Goal: Task Accomplishment & Management: Use online tool/utility

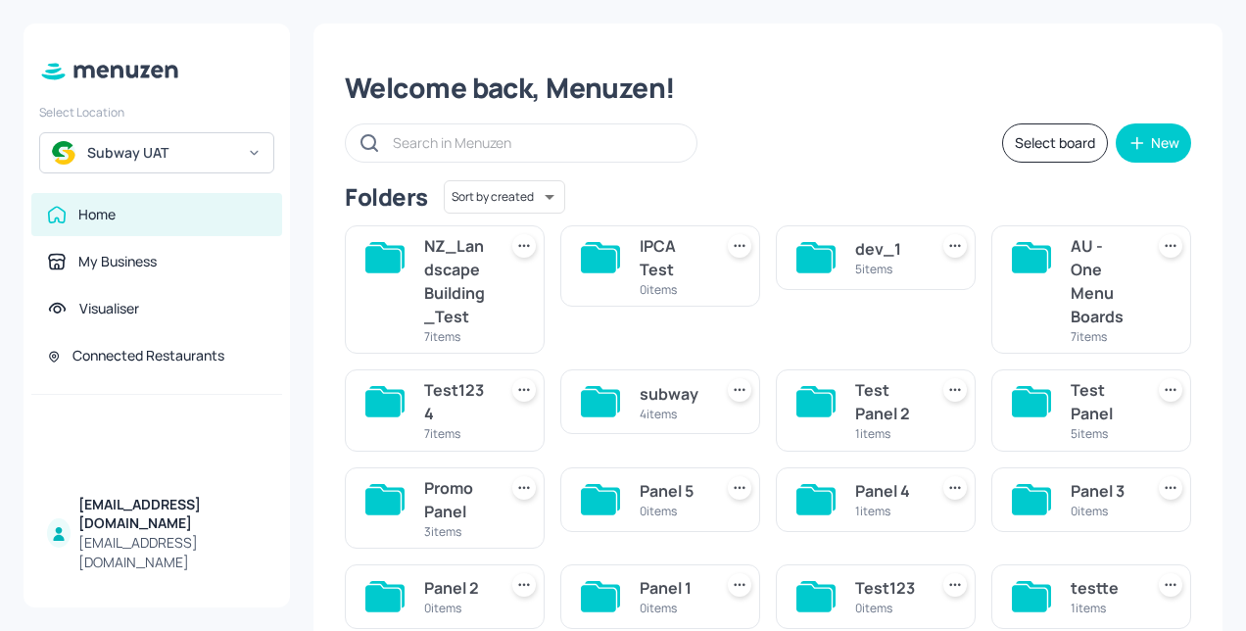
click at [199, 159] on div "Subway UAT" at bounding box center [161, 153] width 148 height 20
click at [821, 112] on div at bounding box center [623, 315] width 1246 height 631
click at [457, 406] on div "Test1234" at bounding box center [456, 401] width 65 height 47
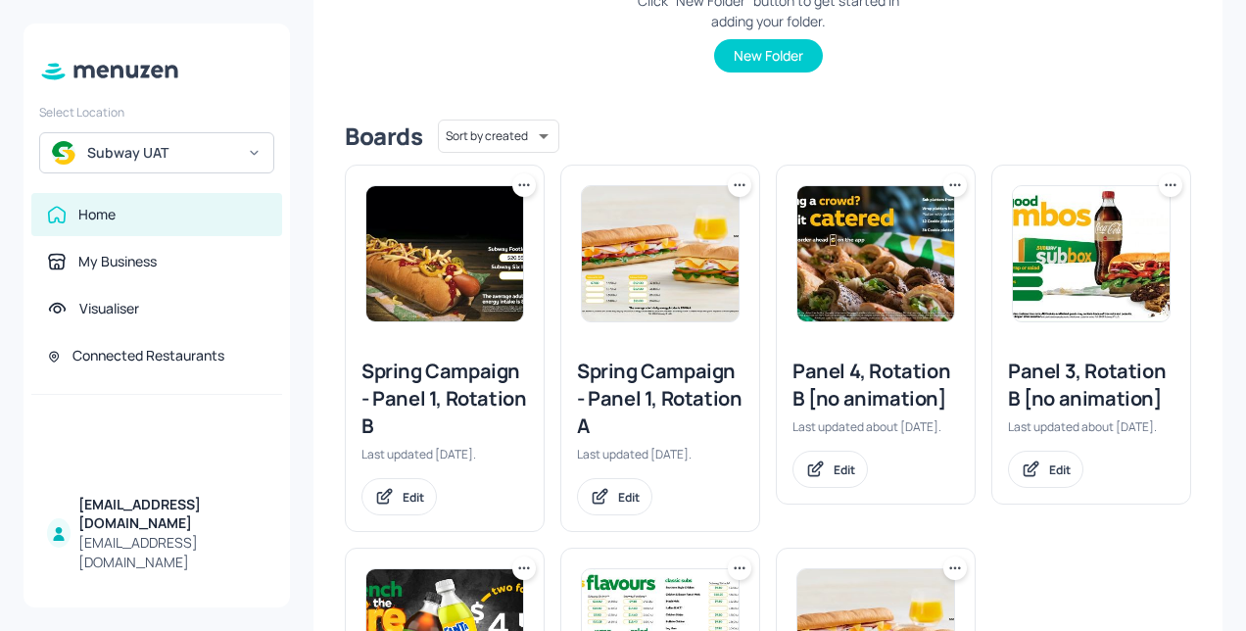
scroll to position [490, 0]
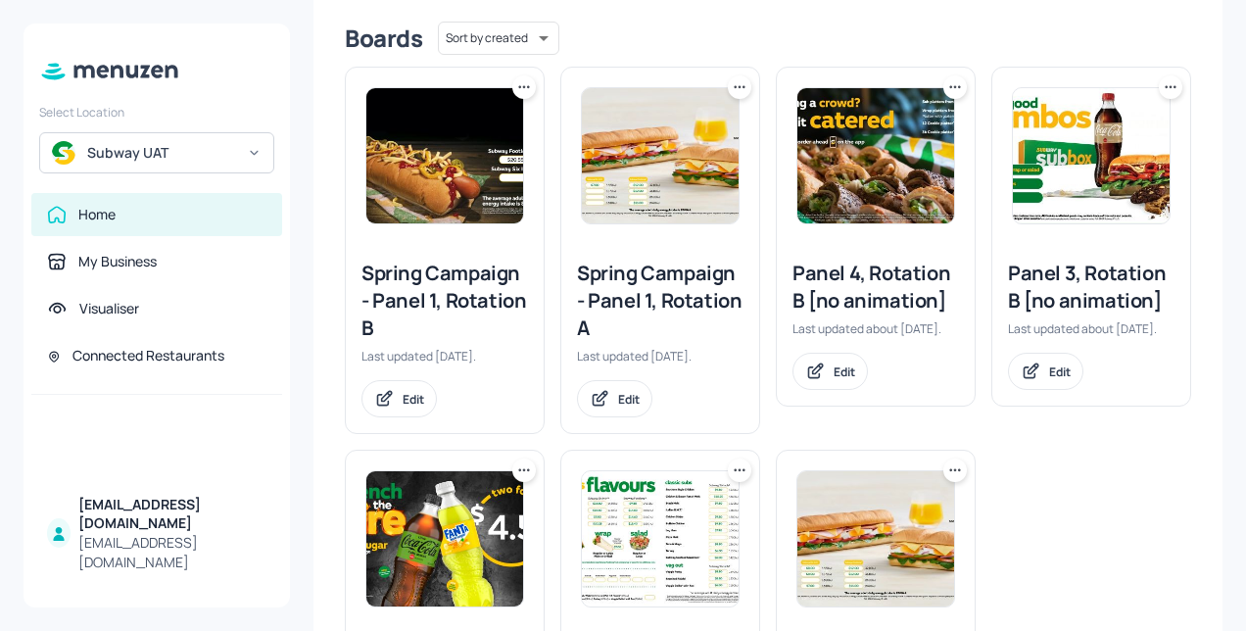
click at [470, 306] on div "Spring Campaign - Panel 1, Rotation B" at bounding box center [444, 301] width 167 height 82
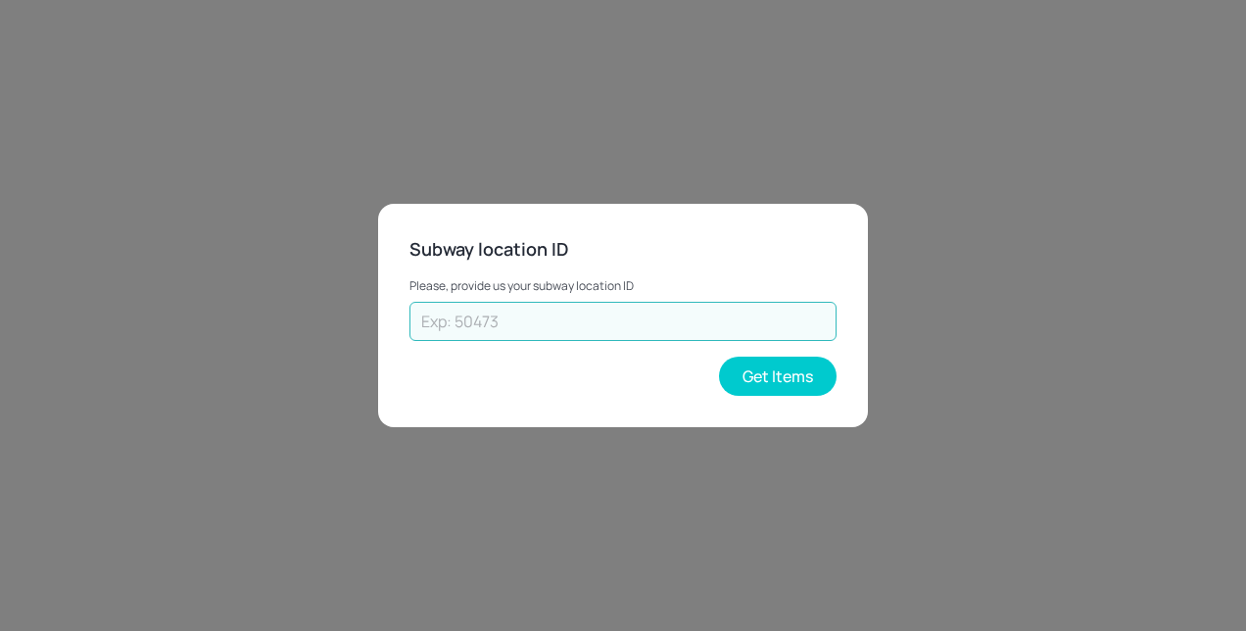
click at [465, 315] on input "text" at bounding box center [622, 321] width 427 height 39
type input "45215"
click at [800, 376] on button "Get Items" at bounding box center [778, 376] width 118 height 39
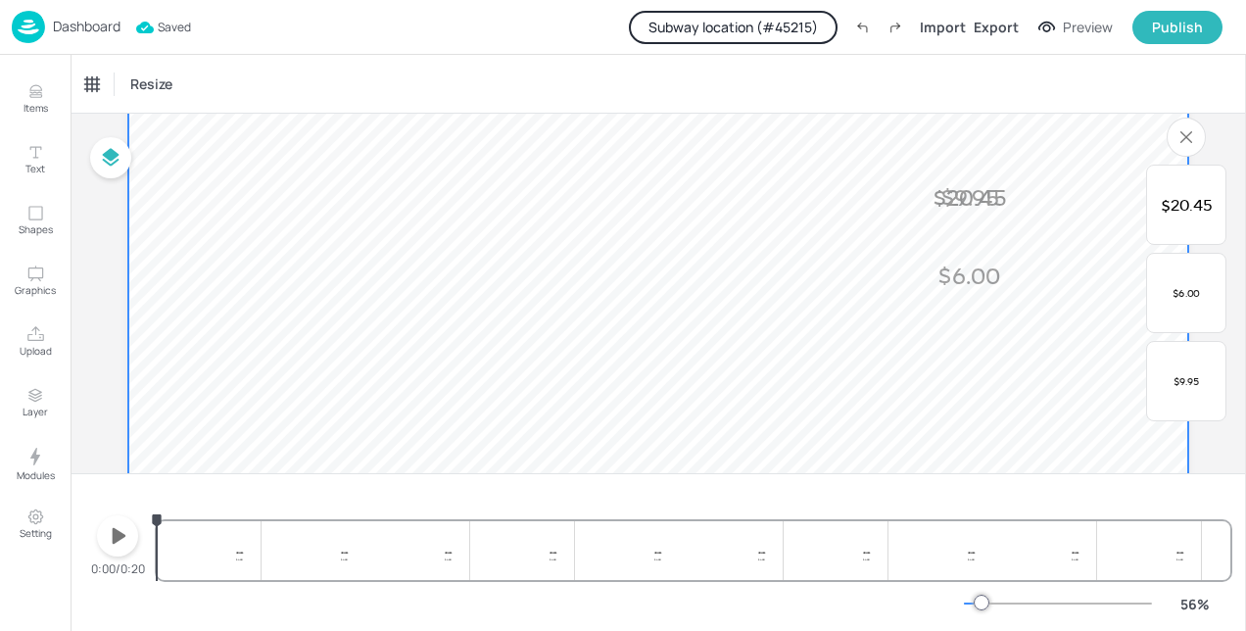
scroll to position [196, 0]
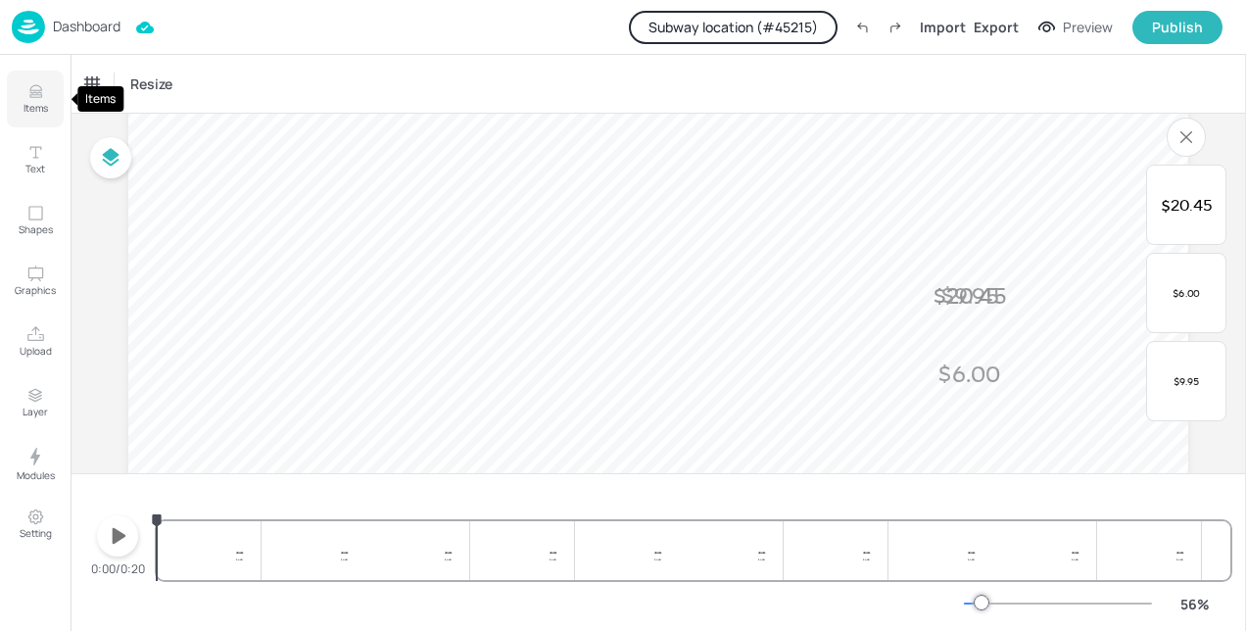
click at [36, 101] on p "Items" at bounding box center [36, 108] width 24 height 14
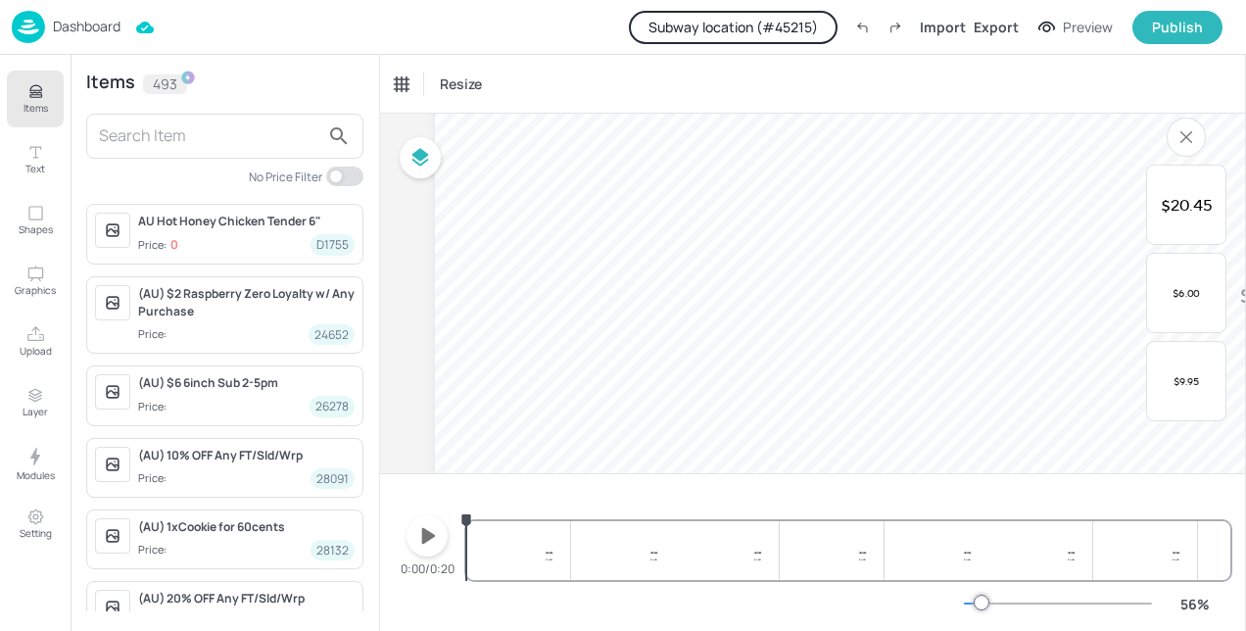
click at [152, 139] on input "text" at bounding box center [209, 135] width 220 height 31
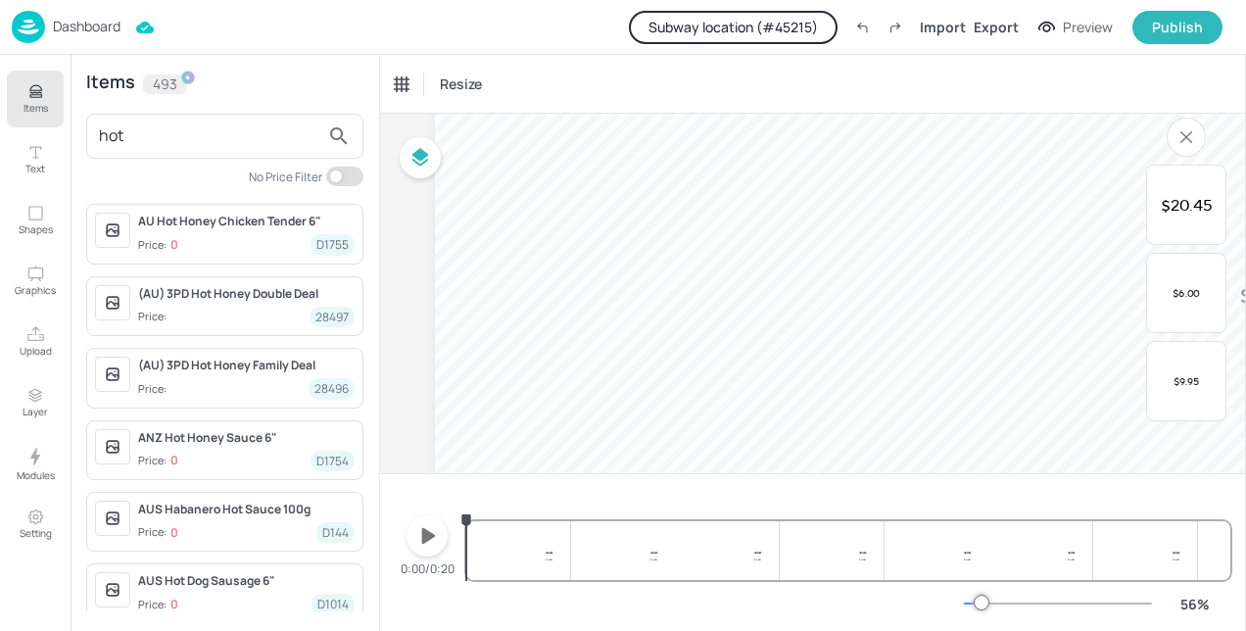
type input "hot"
click at [261, 229] on div "AU Hot Honey Chicken Tender 6"" at bounding box center [246, 222] width 216 height 18
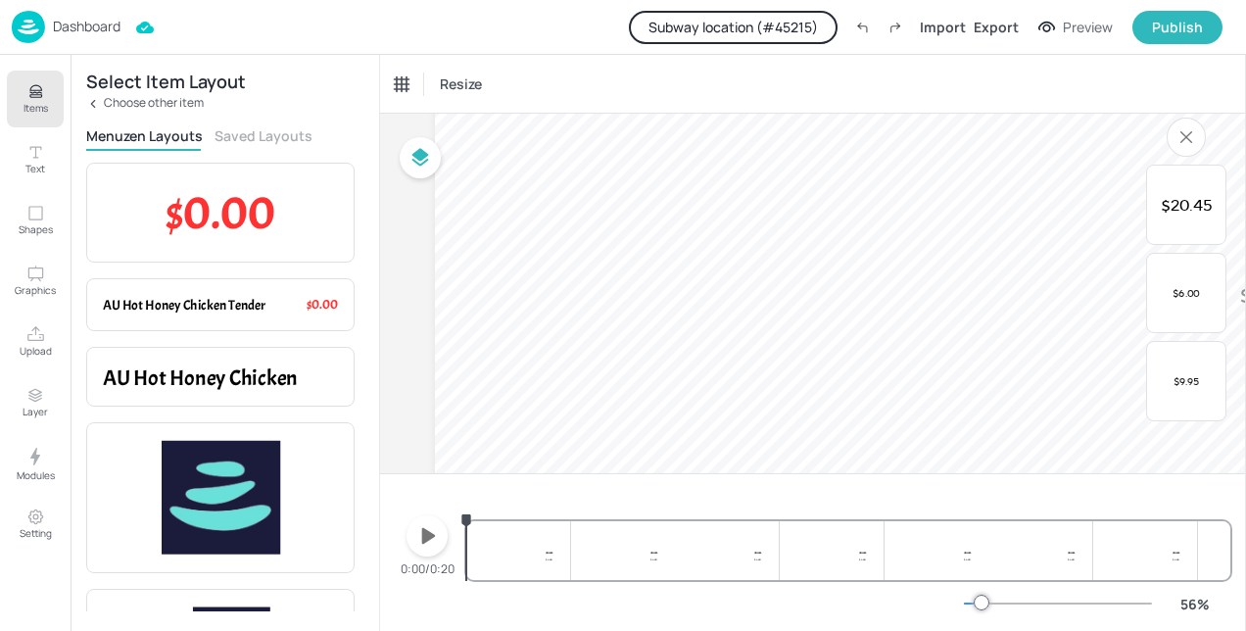
click at [90, 99] on icon at bounding box center [93, 104] width 14 height 14
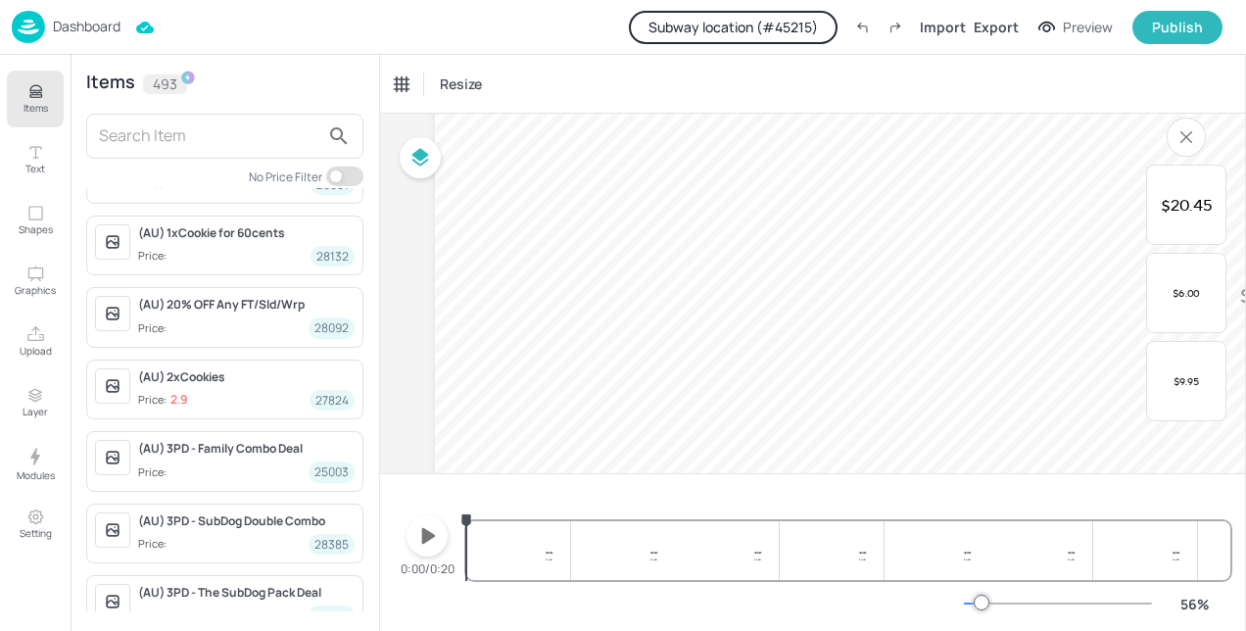
scroll to position [294, 0]
click at [145, 134] on input "text" at bounding box center [209, 135] width 220 height 31
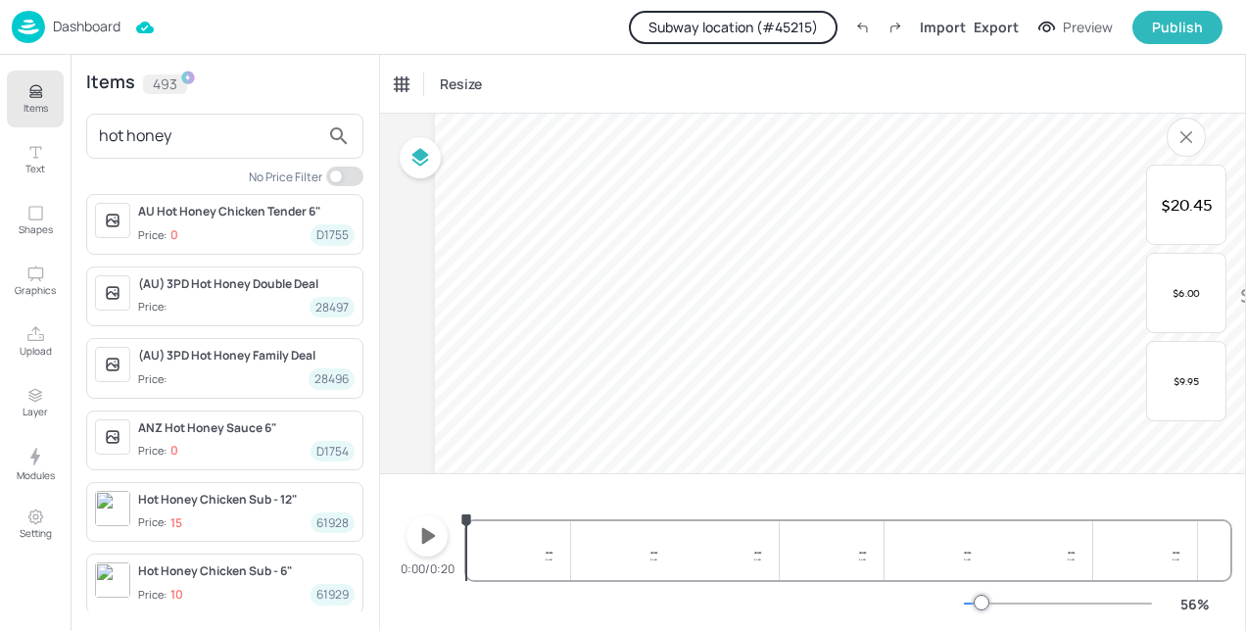
scroll to position [0, 0]
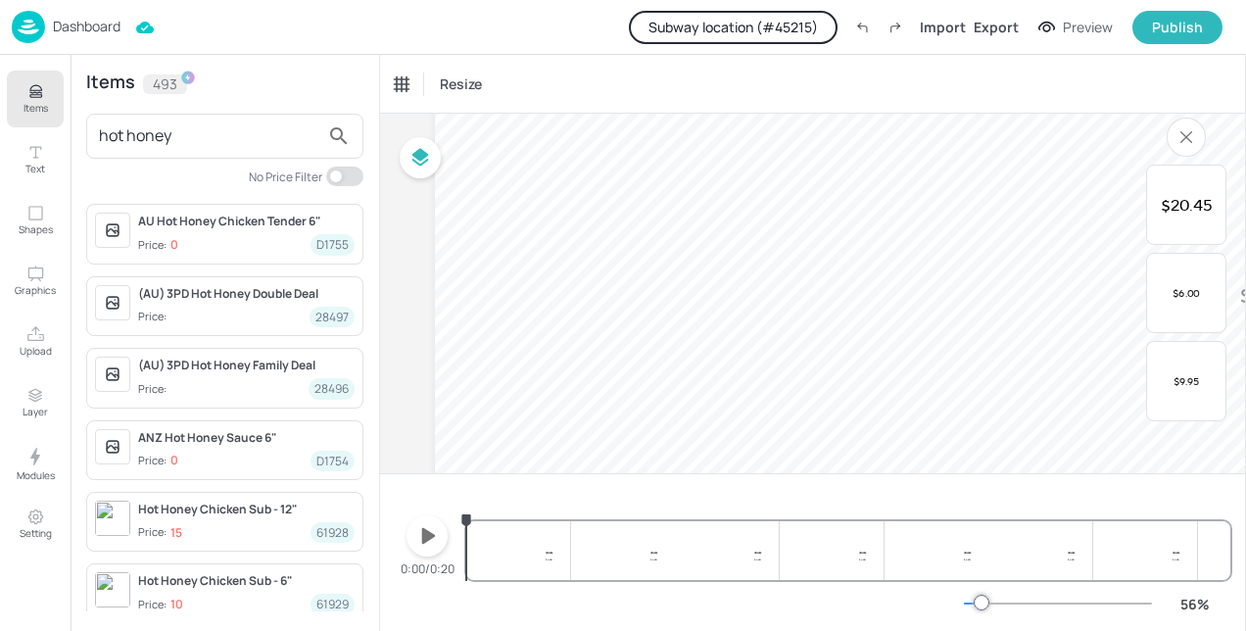
drag, startPoint x: 181, startPoint y: 135, endPoint x: 71, endPoint y: 135, distance: 110.7
click at [71, 135] on div "Items 493 hot honey No Price Filter AU Hot Honey Chicken Tender 6" Price: 0 D17…" at bounding box center [225, 343] width 309 height 576
type input "POS c"
drag, startPoint x: 151, startPoint y: 137, endPoint x: 92, endPoint y: 127, distance: 59.6
click at [92, 127] on div "POS c" at bounding box center [224, 136] width 277 height 45
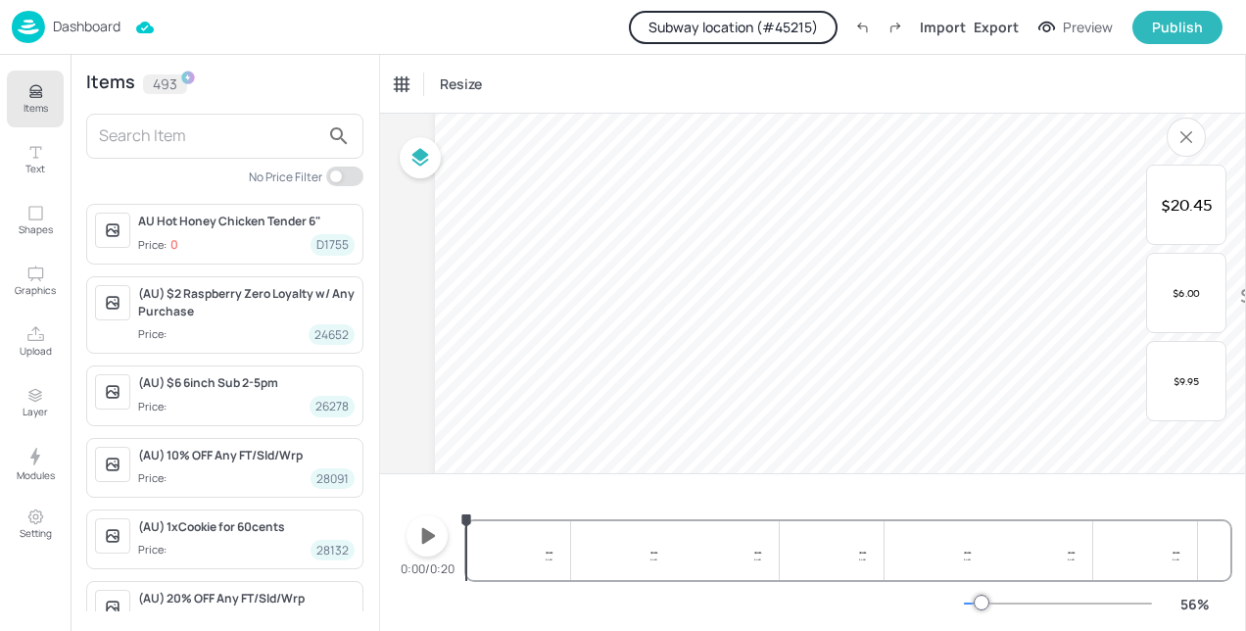
click at [217, 239] on span "Price: 0 D1755" at bounding box center [246, 244] width 216 height 21
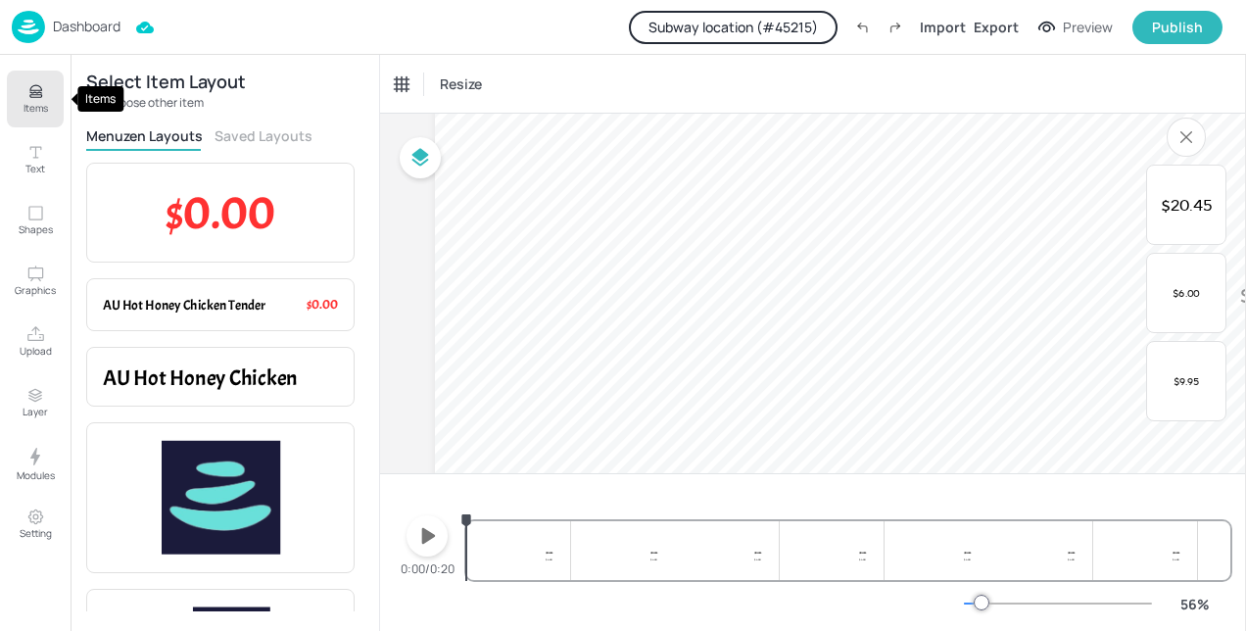
click at [29, 99] on icon "Items" at bounding box center [35, 91] width 19 height 19
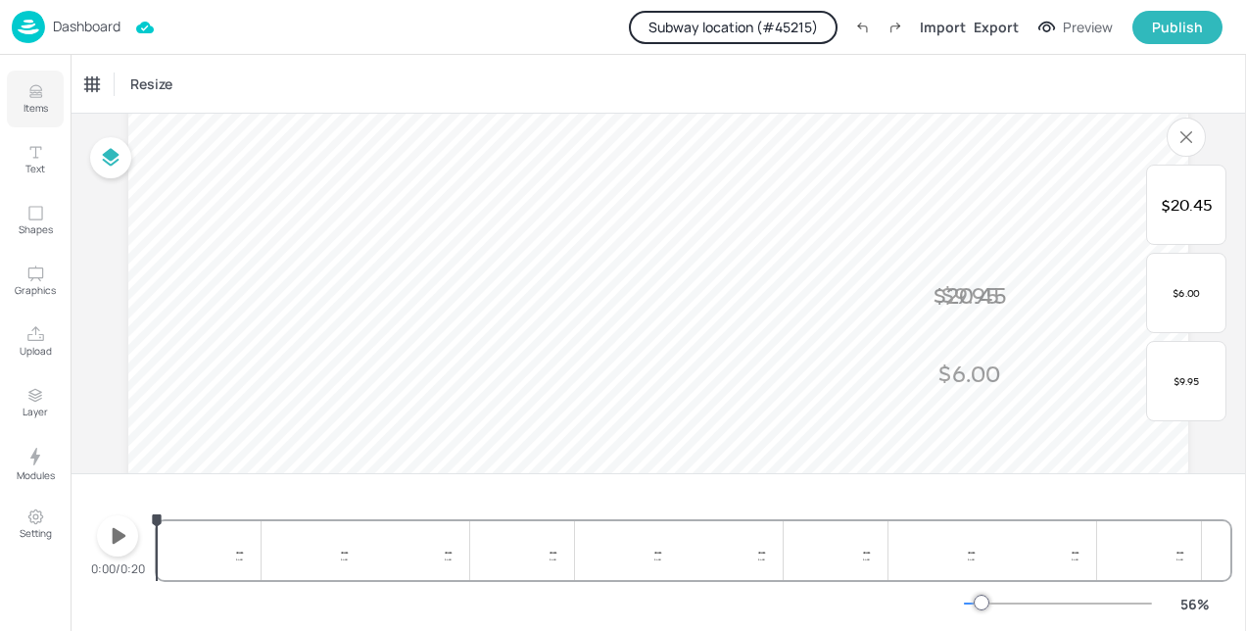
click at [42, 104] on p "Items" at bounding box center [36, 108] width 24 height 14
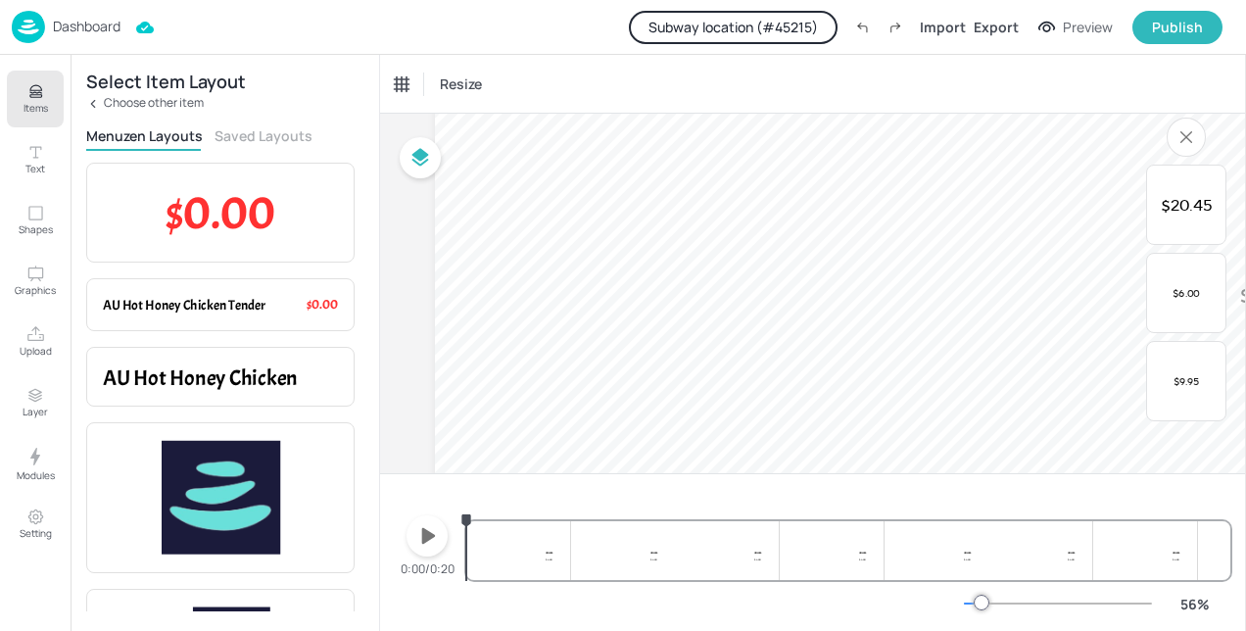
click at [90, 101] on icon at bounding box center [93, 104] width 14 height 14
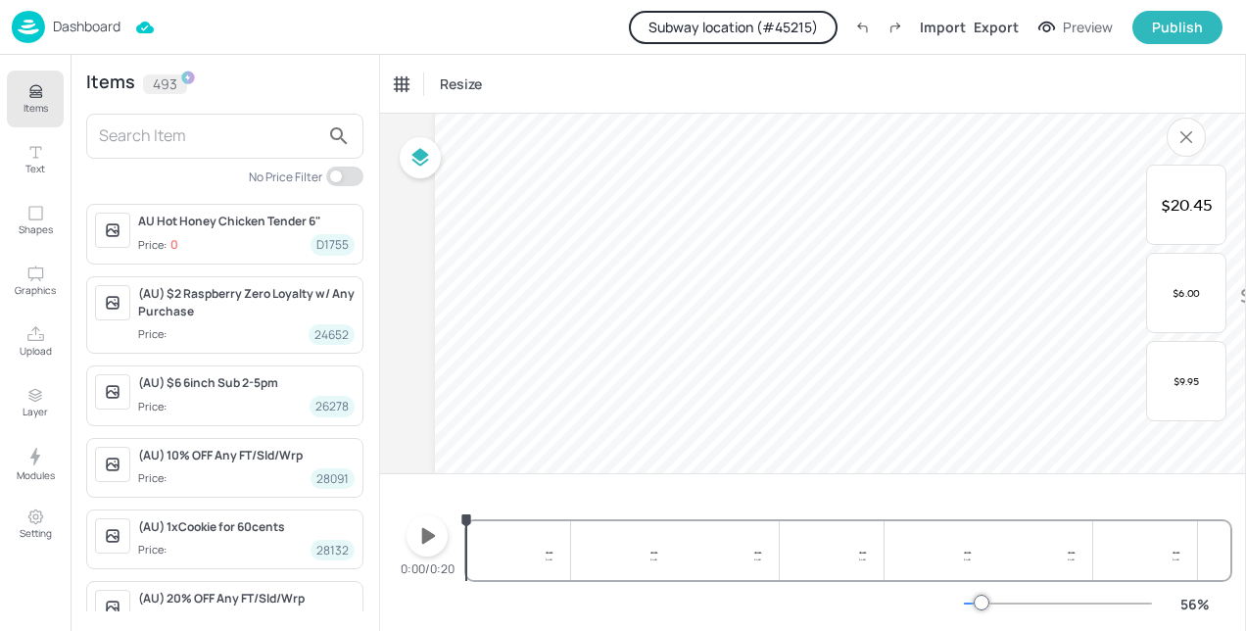
click at [116, 139] on input "text" at bounding box center [209, 135] width 220 height 31
type input "Hot"
